Goal: Task Accomplishment & Management: Complete application form

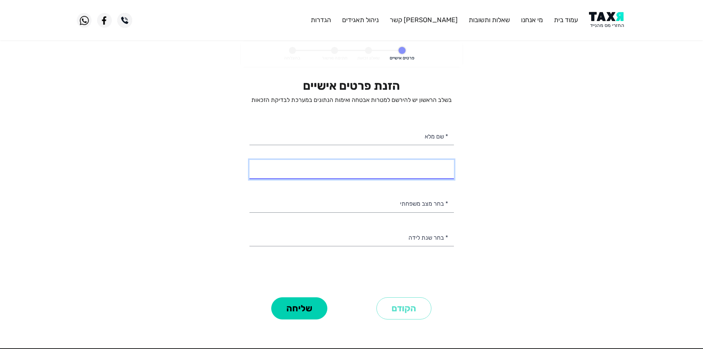
click at [432, 164] on input "* מספר טלפון" at bounding box center [351, 169] width 204 height 19
type input "054-9975548"
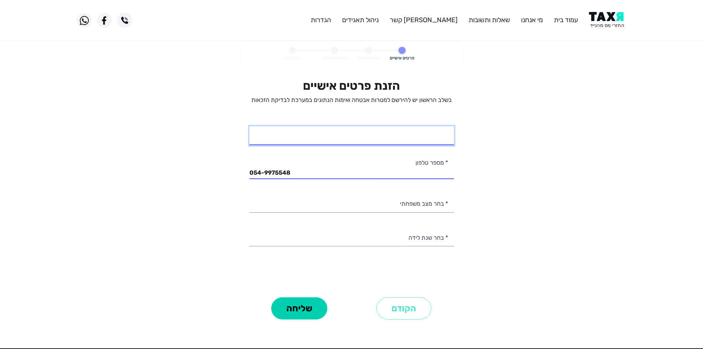
click at [415, 140] on input "* שם מלא" at bounding box center [351, 135] width 204 height 19
type input "א"
type input "שריין עוויף"
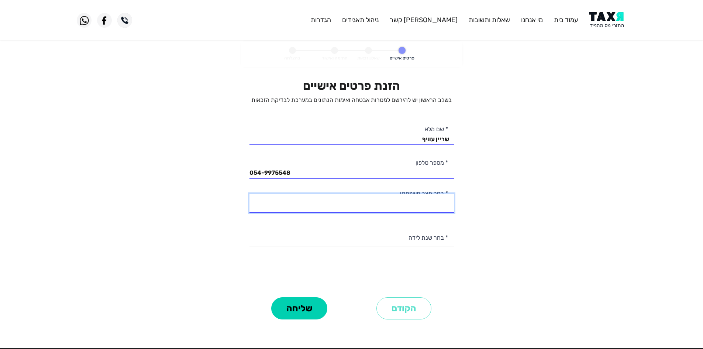
click at [429, 200] on select "רווק/ה נשוי/אה גרוש/ה אלמן/נה" at bounding box center [351, 203] width 204 height 19
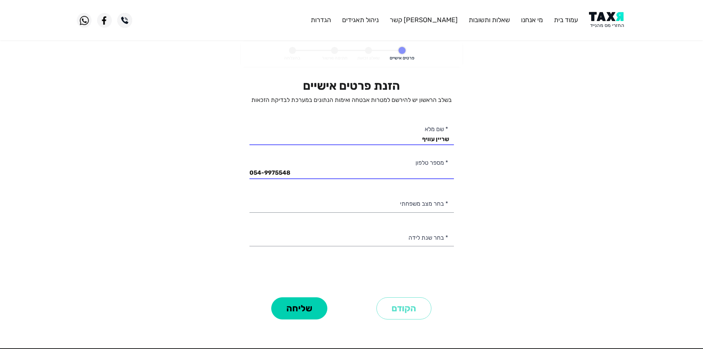
click at [460, 214] on form "פרטים אישיים שאלון זכאות חתימה ואישור בהצלחה הזנת פרטים אישיים בשלב הראשון יש ל…" at bounding box center [351, 191] width 221 height 301
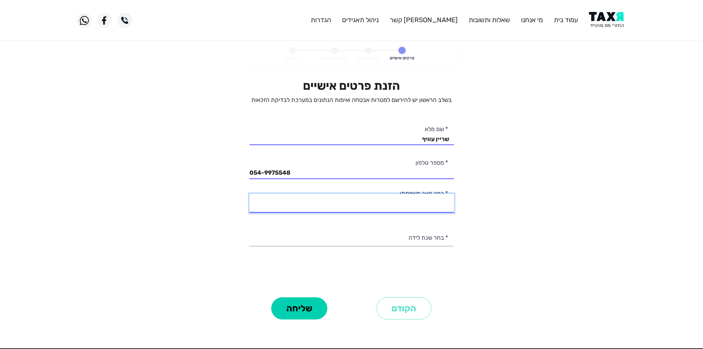
click at [436, 205] on select "רווק/ה נשוי/אה גרוש/ה אלמן/נה" at bounding box center [351, 203] width 204 height 19
select select "1: Single"
click at [249, 194] on select "רווק/ה נשוי/אה גרוש/ה אלמן/נה" at bounding box center [351, 203] width 204 height 19
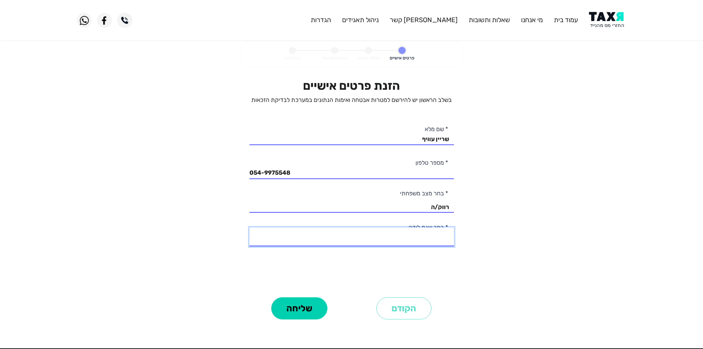
click at [431, 243] on select "2003 2002 2001 2000 1999 1998 1997 1996 1995 1994 1993 1992 1991 1990 1989 1988…" at bounding box center [351, 236] width 204 height 19
select select "11: 1993"
click at [249, 227] on select "2003 2002 2001 2000 1999 1998 1997 1996 1995 1994 1993 1992 1991 1990 1989 1988…" at bounding box center [351, 236] width 204 height 19
click at [300, 302] on button "שליחה" at bounding box center [299, 308] width 56 height 22
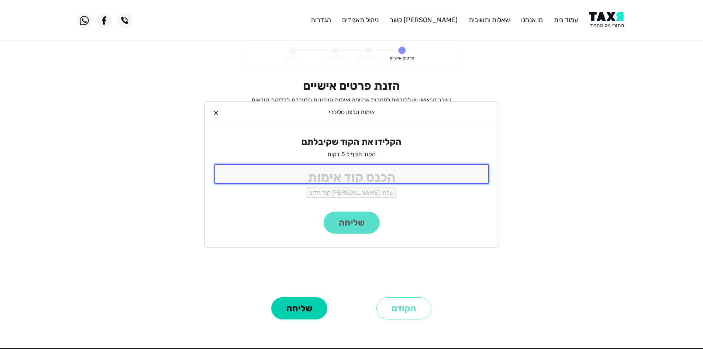
click at [430, 175] on input "tel" at bounding box center [351, 174] width 274 height 20
type input "9988"
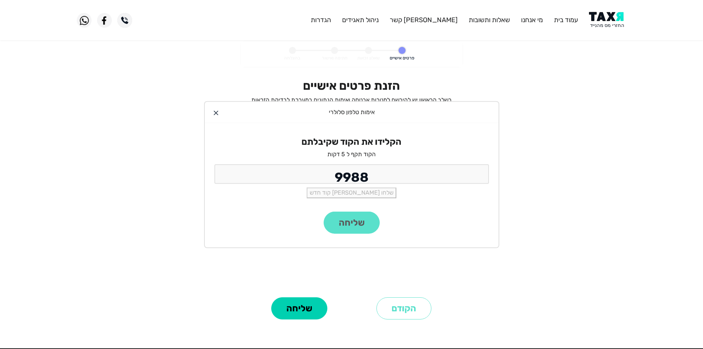
click at [359, 221] on div "שליחה" at bounding box center [352, 229] width 294 height 36
click at [348, 222] on button "שליחה" at bounding box center [352, 222] width 56 height 22
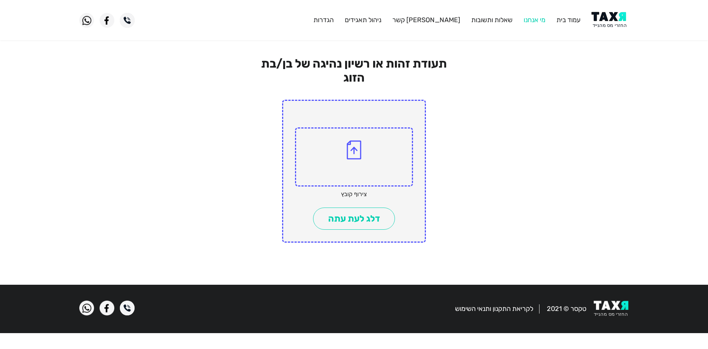
click at [530, 18] on link "מי אנחנו" at bounding box center [535, 20] width 22 height 8
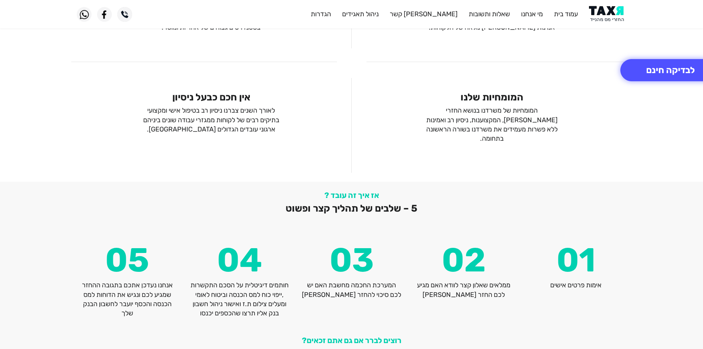
scroll to position [957, 0]
